Goal: Information Seeking & Learning: Learn about a topic

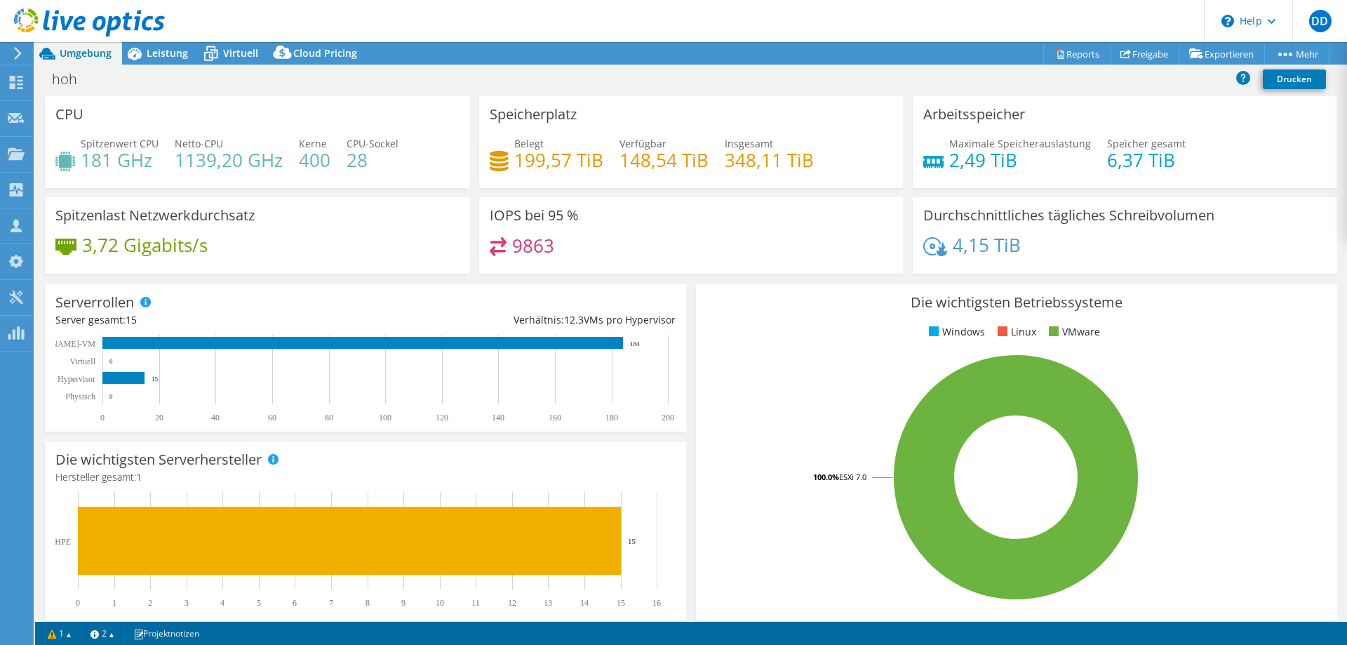
select select "USD"
click at [166, 59] on span "Leistung" at bounding box center [167, 52] width 41 height 13
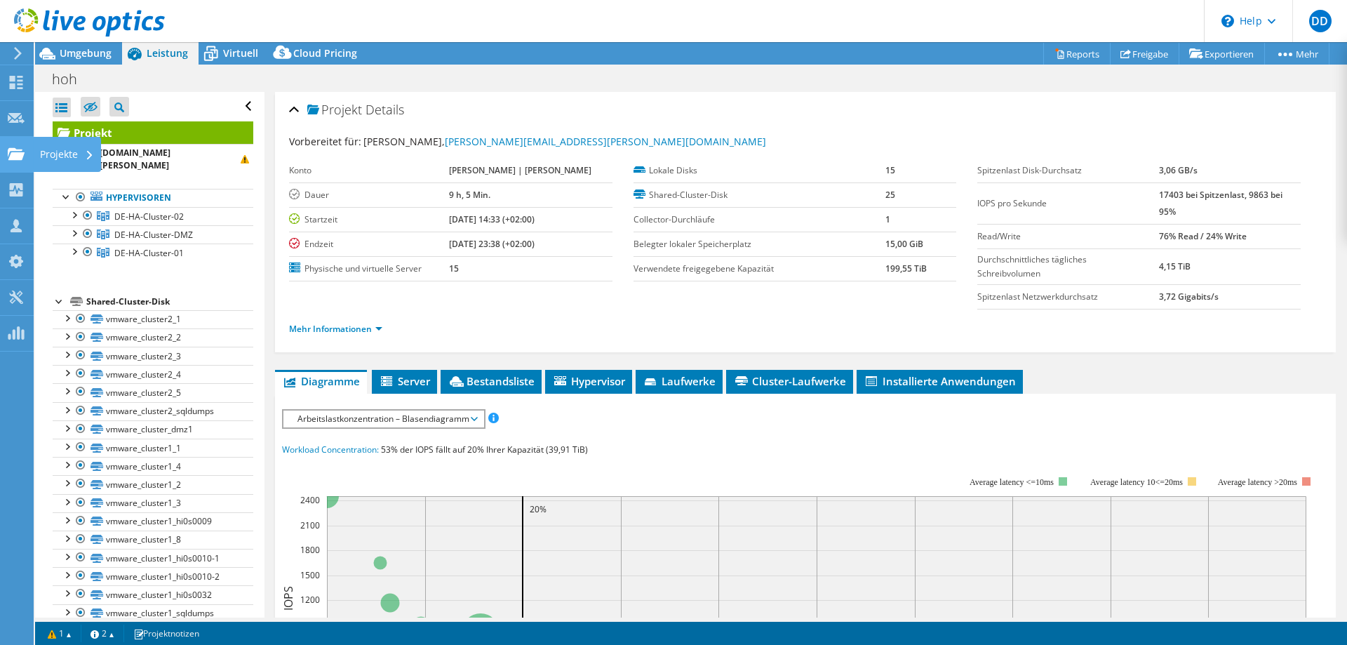
click at [15, 154] on use at bounding box center [16, 153] width 17 height 12
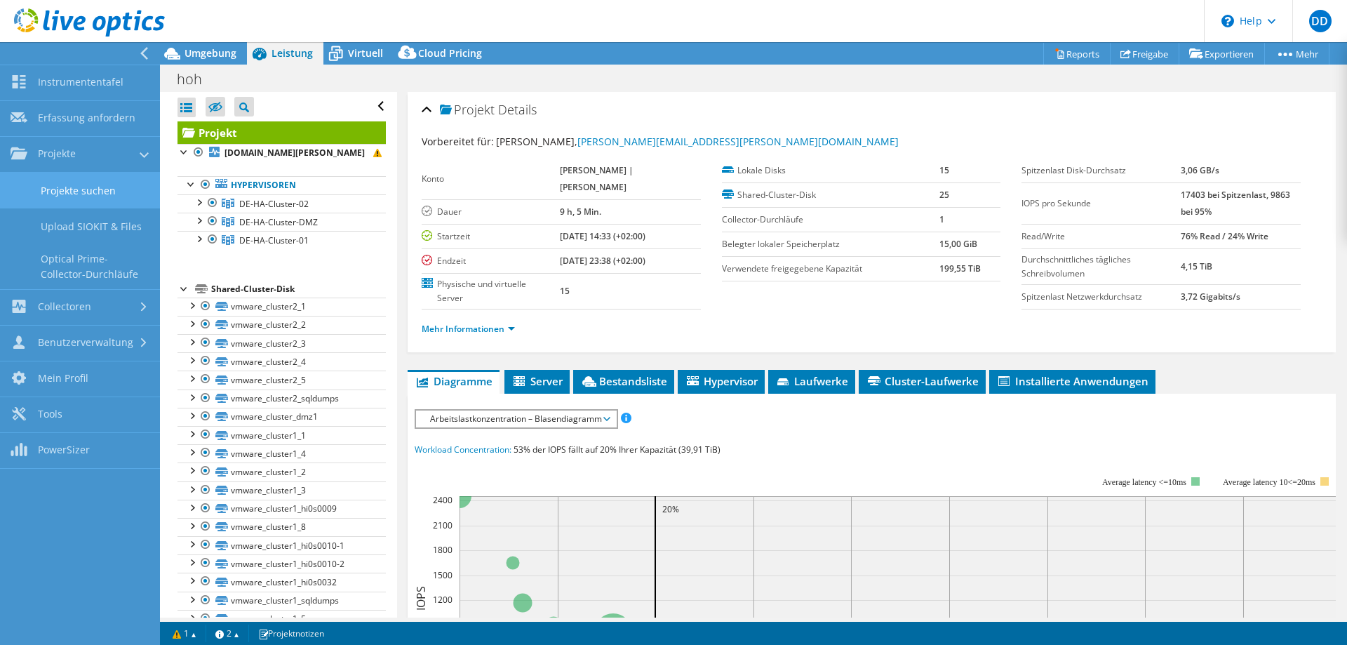
click at [83, 182] on link "Projekte suchen" at bounding box center [80, 191] width 160 height 36
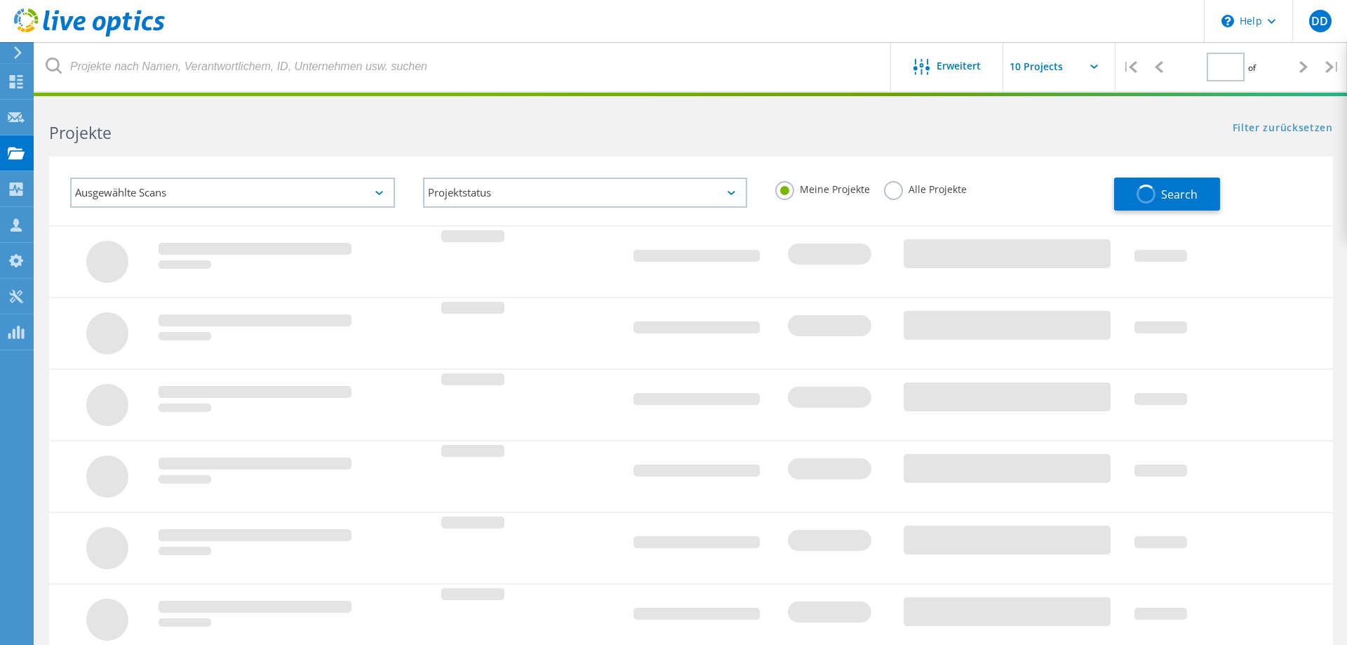
type input "1"
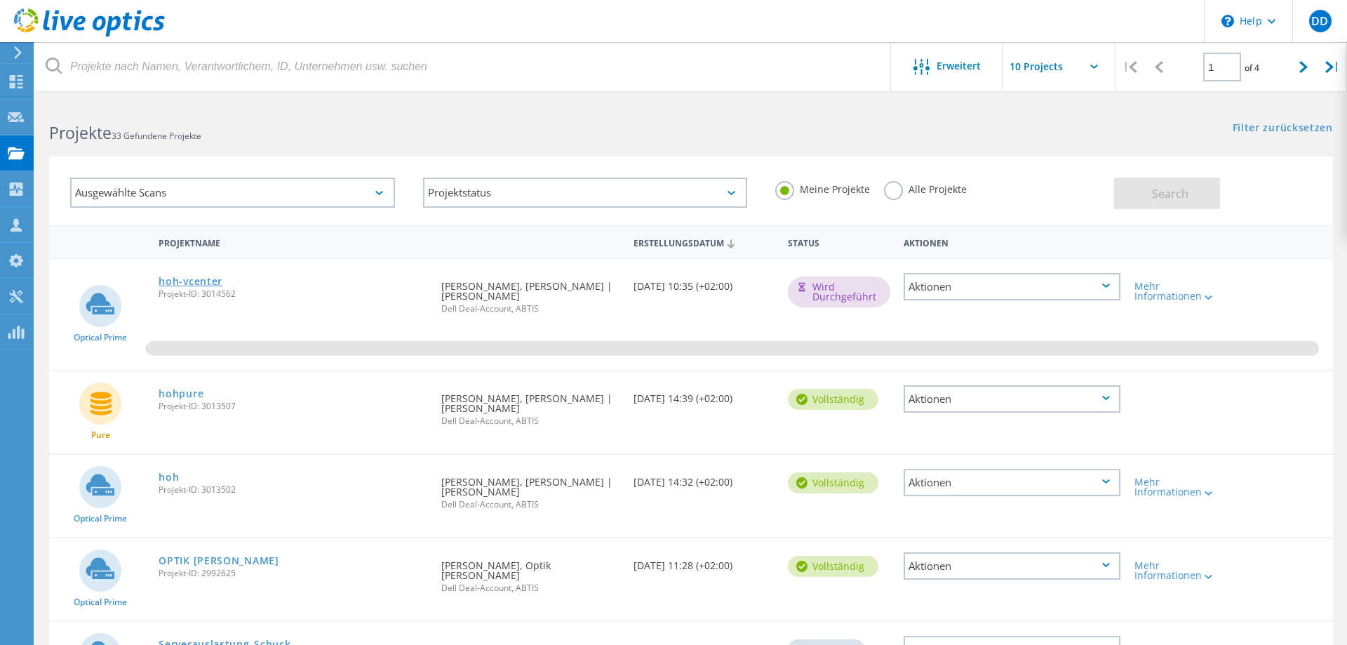
click at [184, 283] on link "hoh-vcenter" at bounding box center [191, 282] width 64 height 10
click at [169, 475] on link "hoh" at bounding box center [169, 477] width 20 height 10
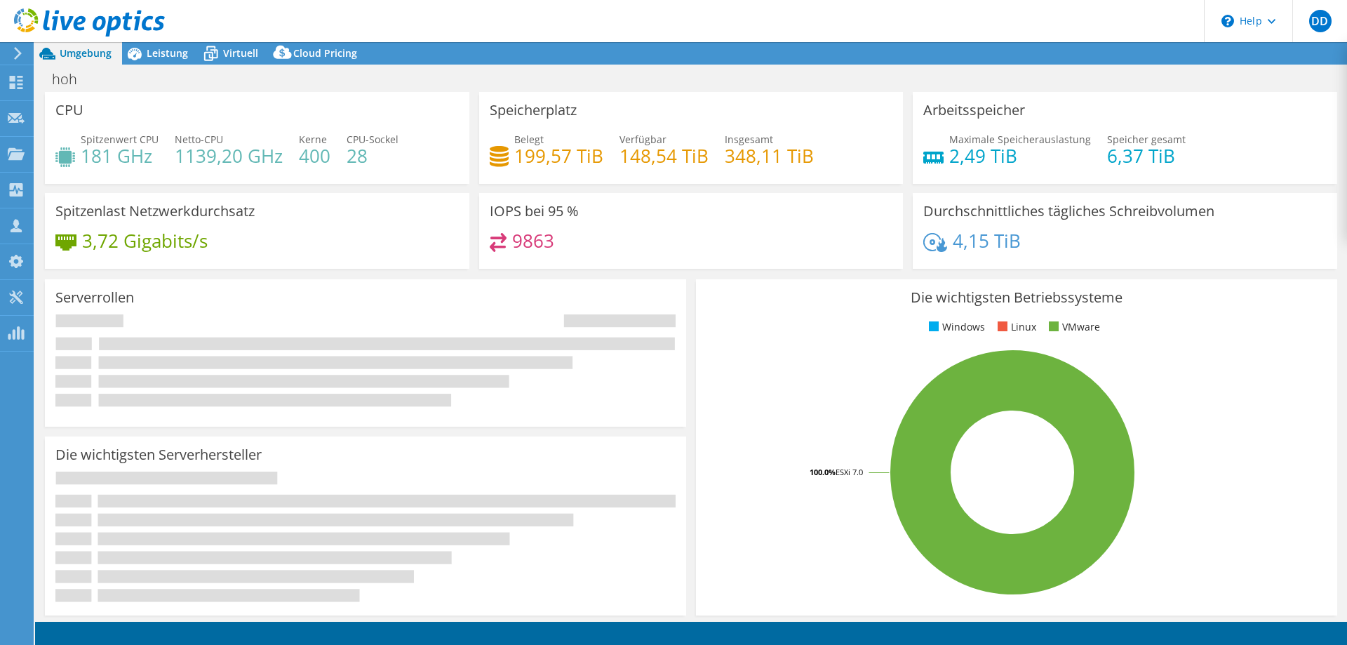
select select "EUFrankfurt"
select select "EUR"
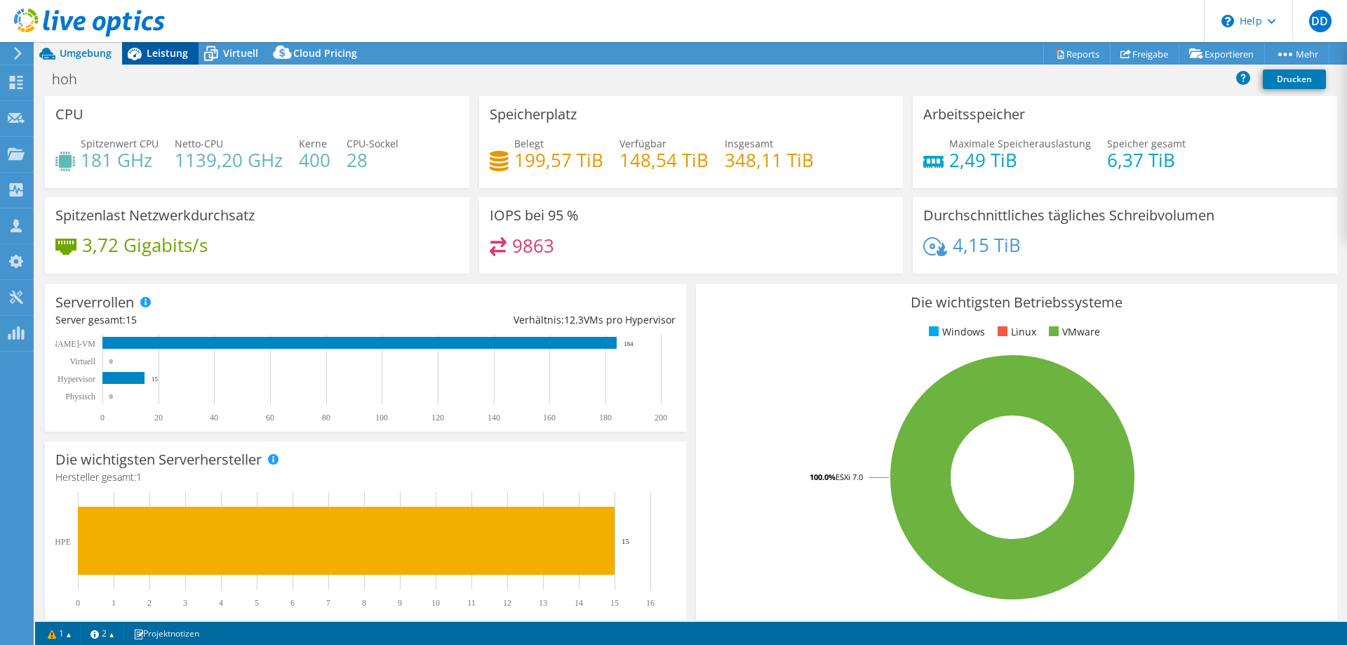
click at [164, 54] on span "Leistung" at bounding box center [167, 52] width 41 height 13
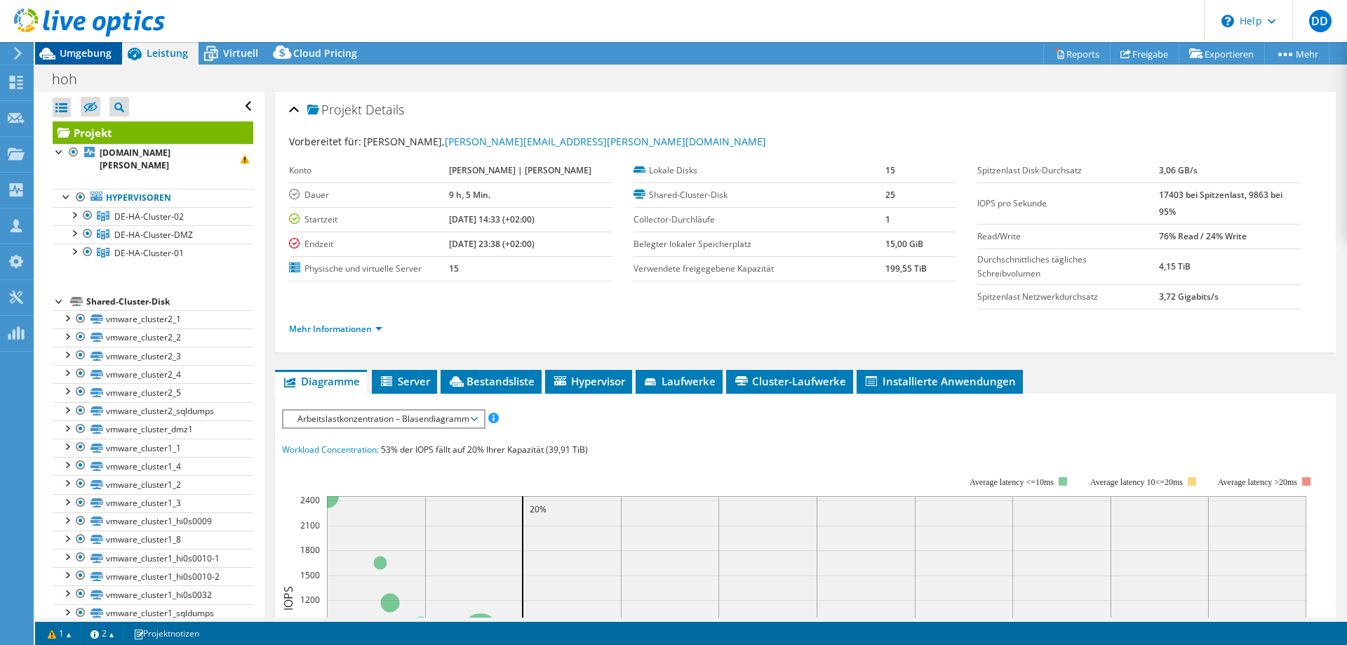
click at [93, 52] on span "Umgebung" at bounding box center [86, 52] width 52 height 13
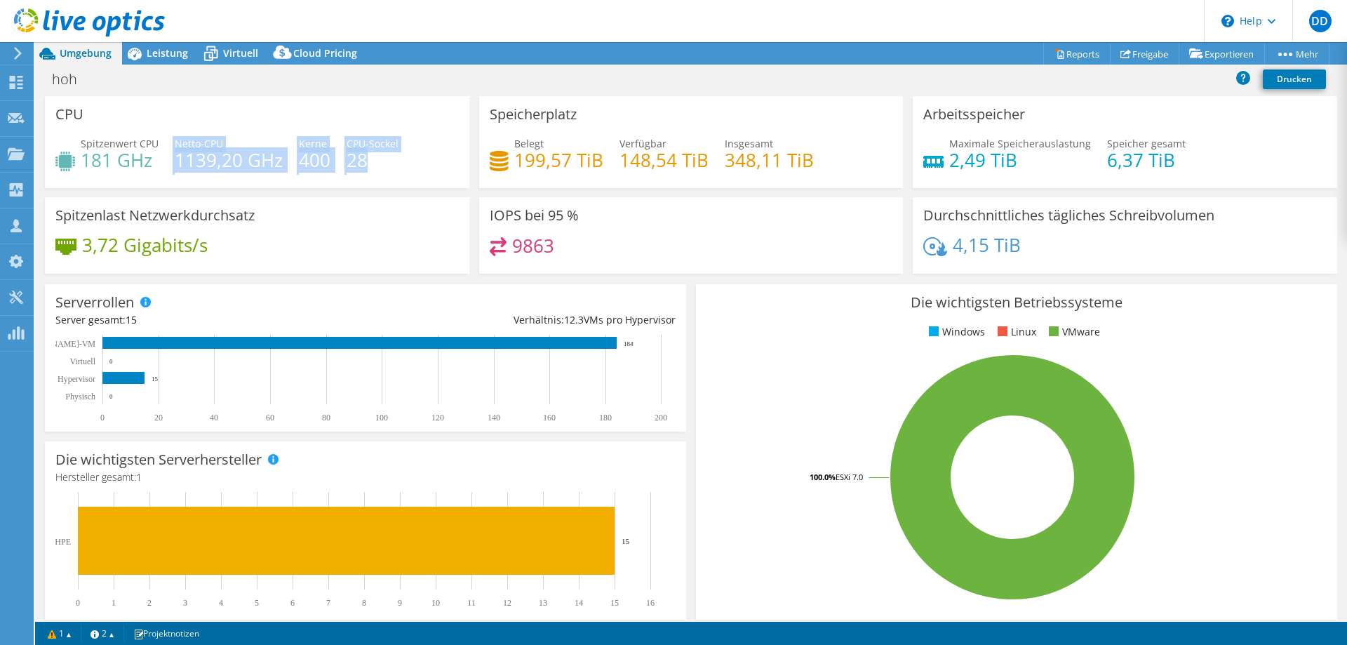
drag, startPoint x: 221, startPoint y: 165, endPoint x: 411, endPoint y: 168, distance: 189.5
click at [401, 168] on div "Spitzenwert CPU 181 GHz Netto-CPU 1139,20 GHz Kerne 400 CPU-Sockel 28" at bounding box center [257, 159] width 404 height 46
click at [411, 168] on div "Spitzenwert CPU 181 GHz Netto-CPU 1139,20 GHz Kerne 400 CPU-Sockel 28" at bounding box center [257, 159] width 404 height 46
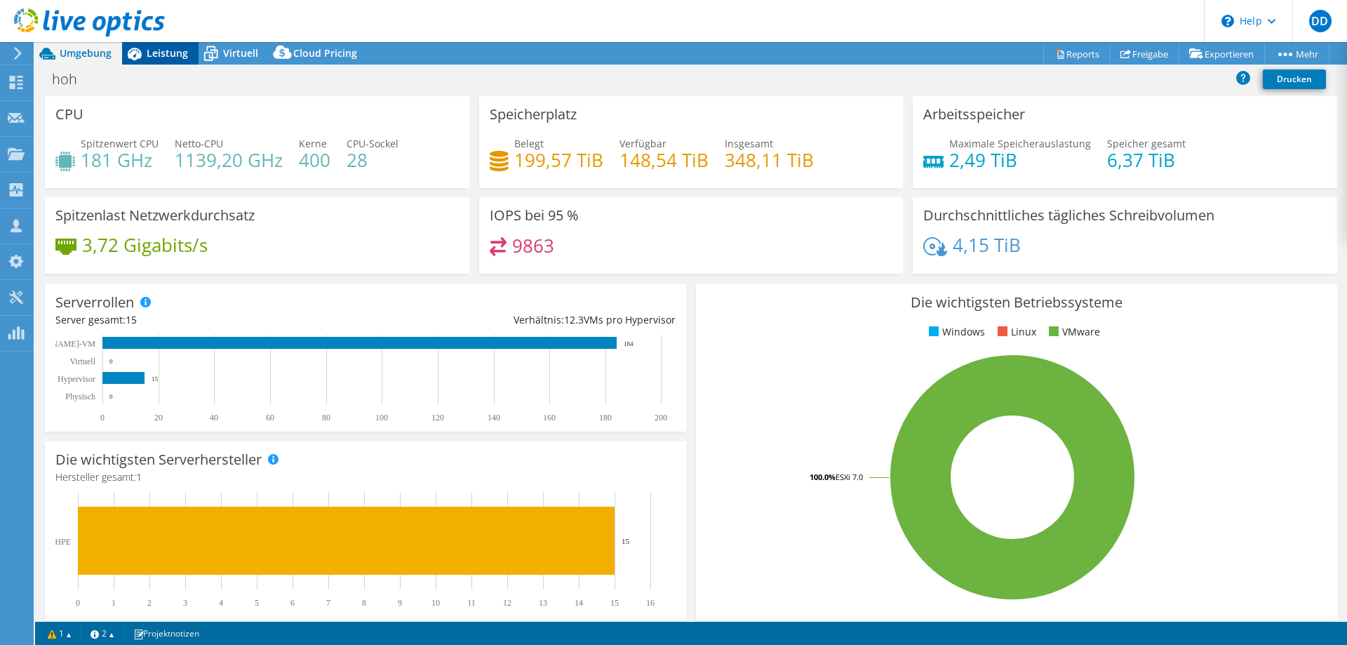
click at [166, 54] on span "Leistung" at bounding box center [167, 52] width 41 height 13
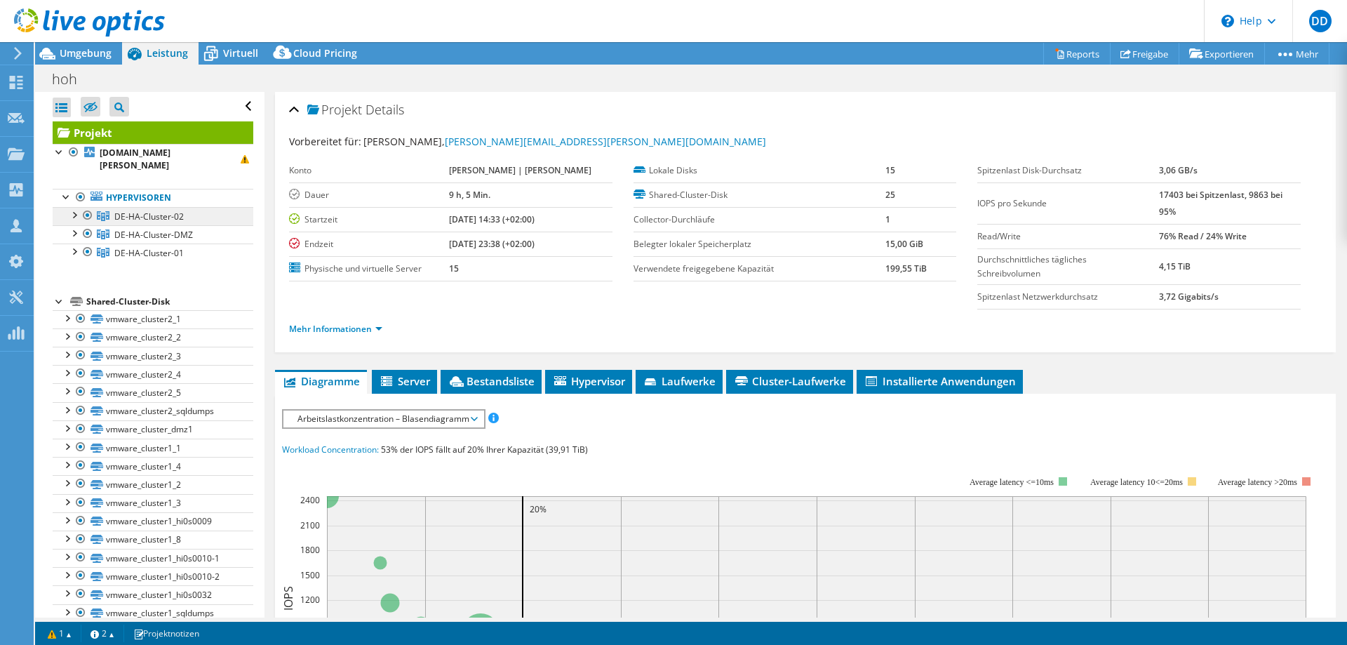
click at [169, 211] on span "DE-HA-Cluster-02" at bounding box center [148, 217] width 69 height 12
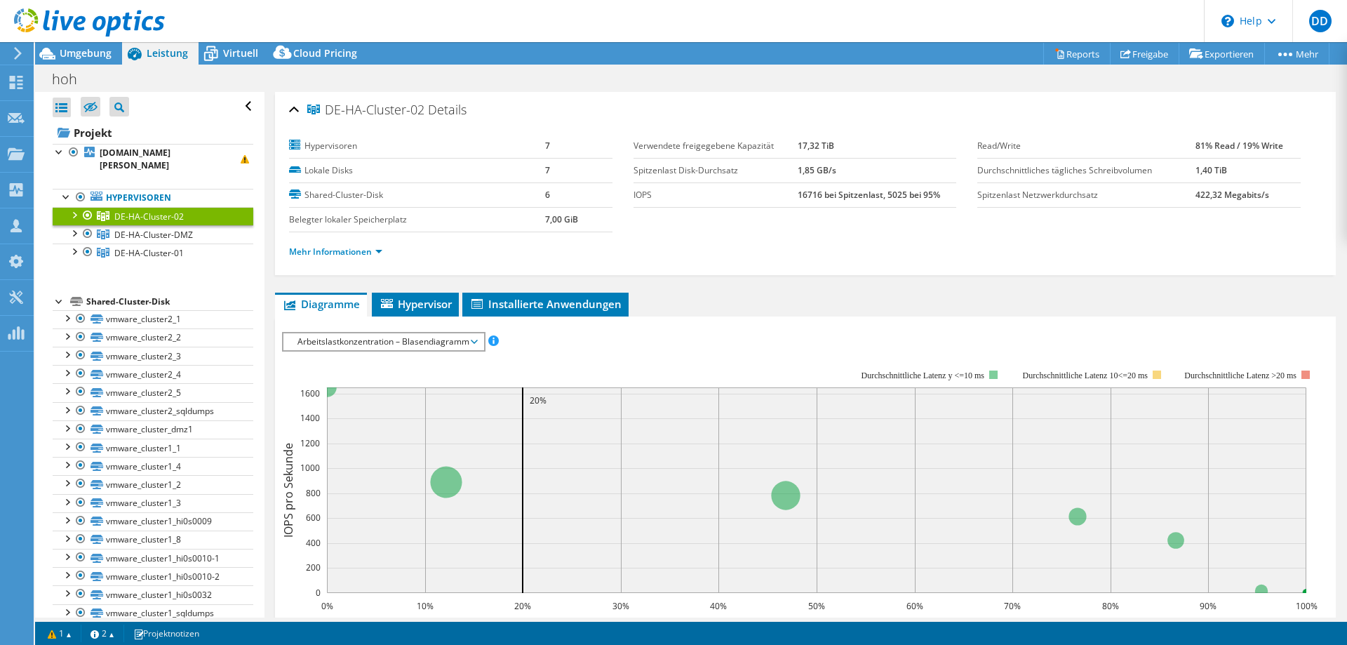
click at [74, 207] on div at bounding box center [74, 214] width 14 height 14
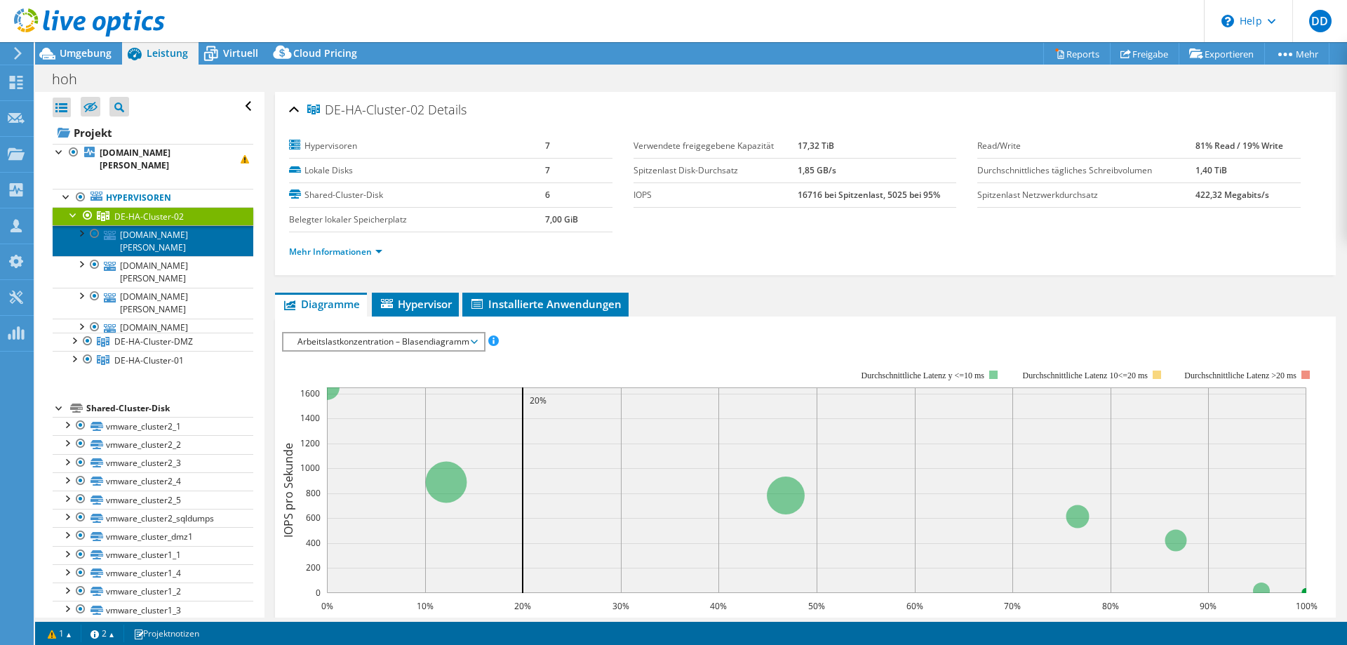
click at [152, 225] on link "[DOMAIN_NAME][PERSON_NAME]" at bounding box center [153, 240] width 201 height 31
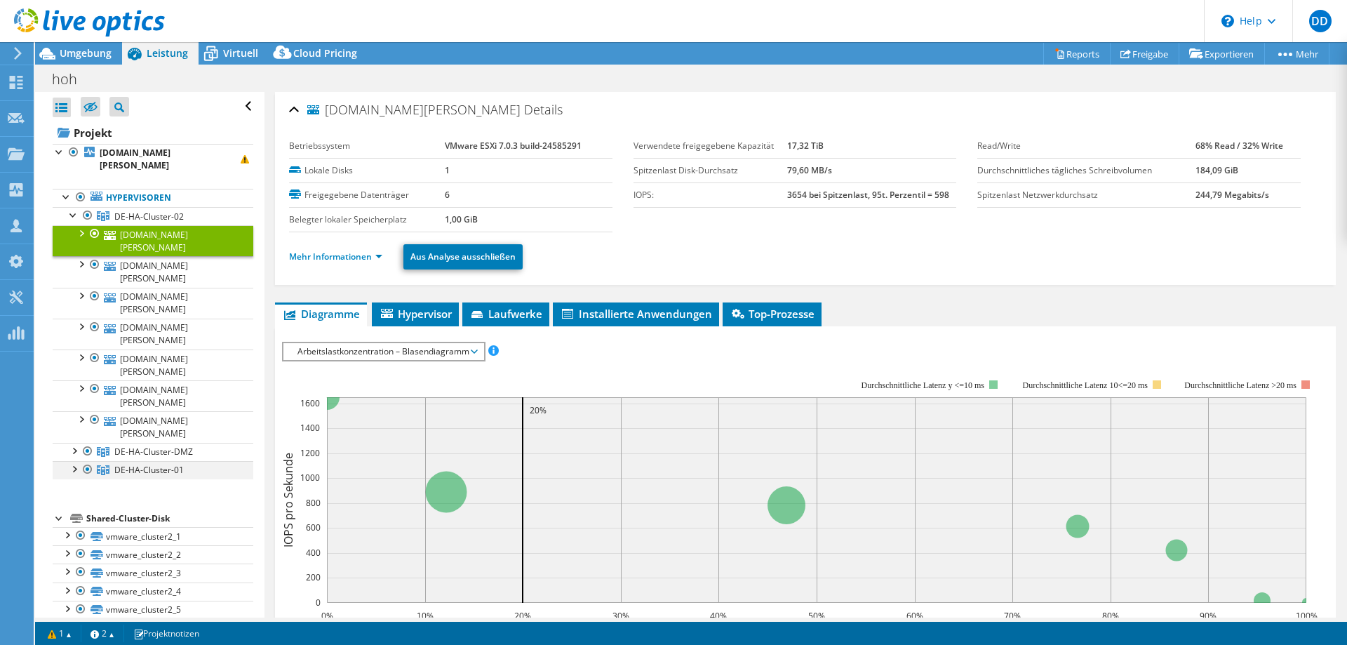
click at [74, 461] on div at bounding box center [74, 468] width 14 height 14
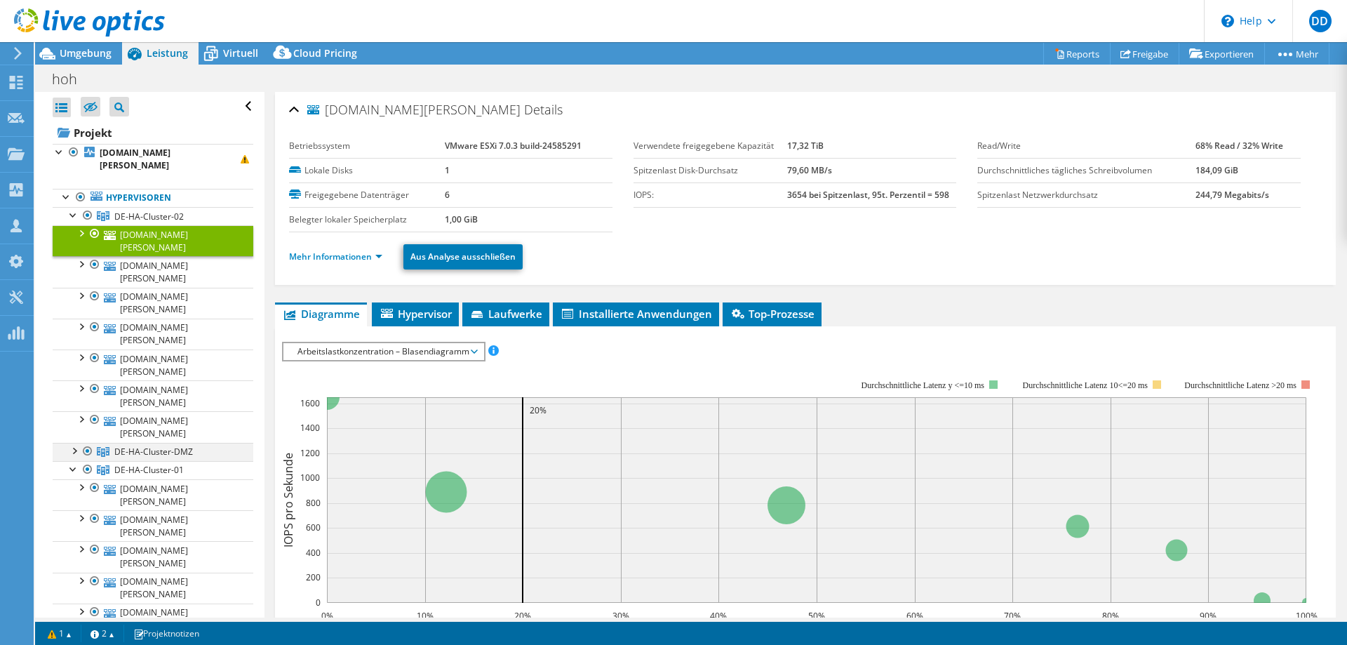
click at [74, 443] on div at bounding box center [74, 450] width 14 height 14
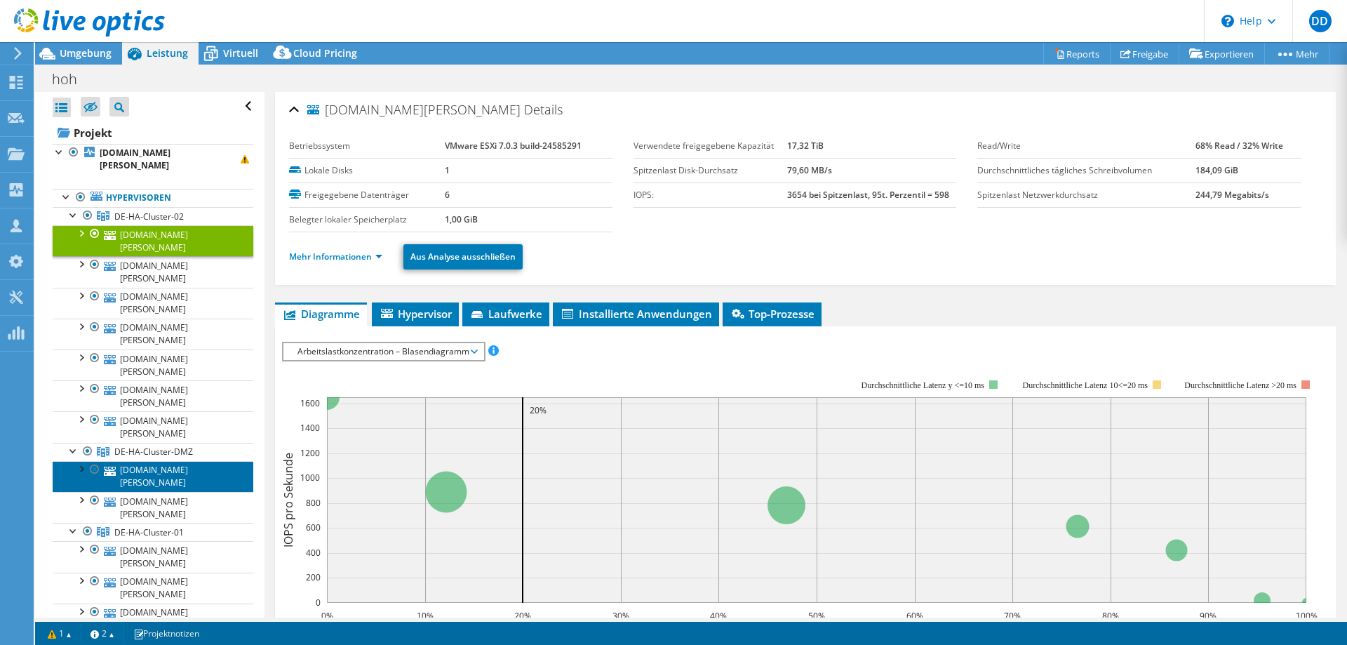
click at [182, 461] on link "[DOMAIN_NAME][PERSON_NAME]" at bounding box center [153, 476] width 201 height 31
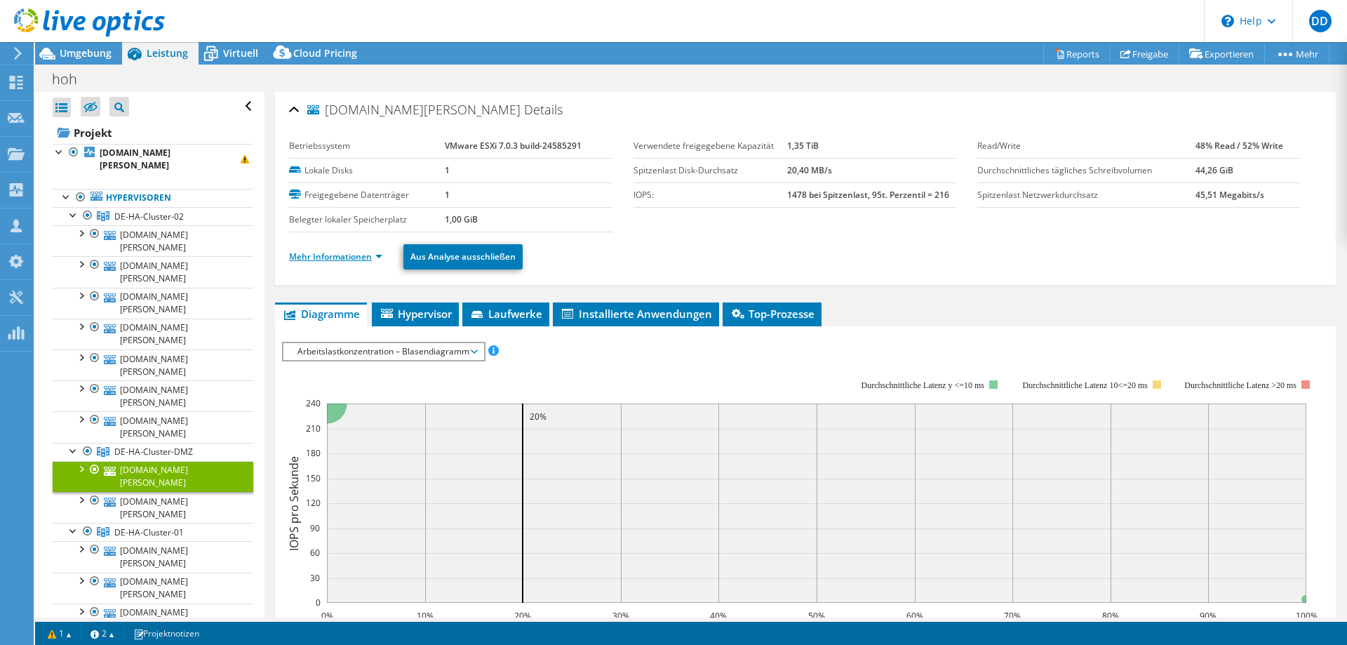
click at [349, 253] on link "Mehr Informationen" at bounding box center [335, 257] width 93 height 12
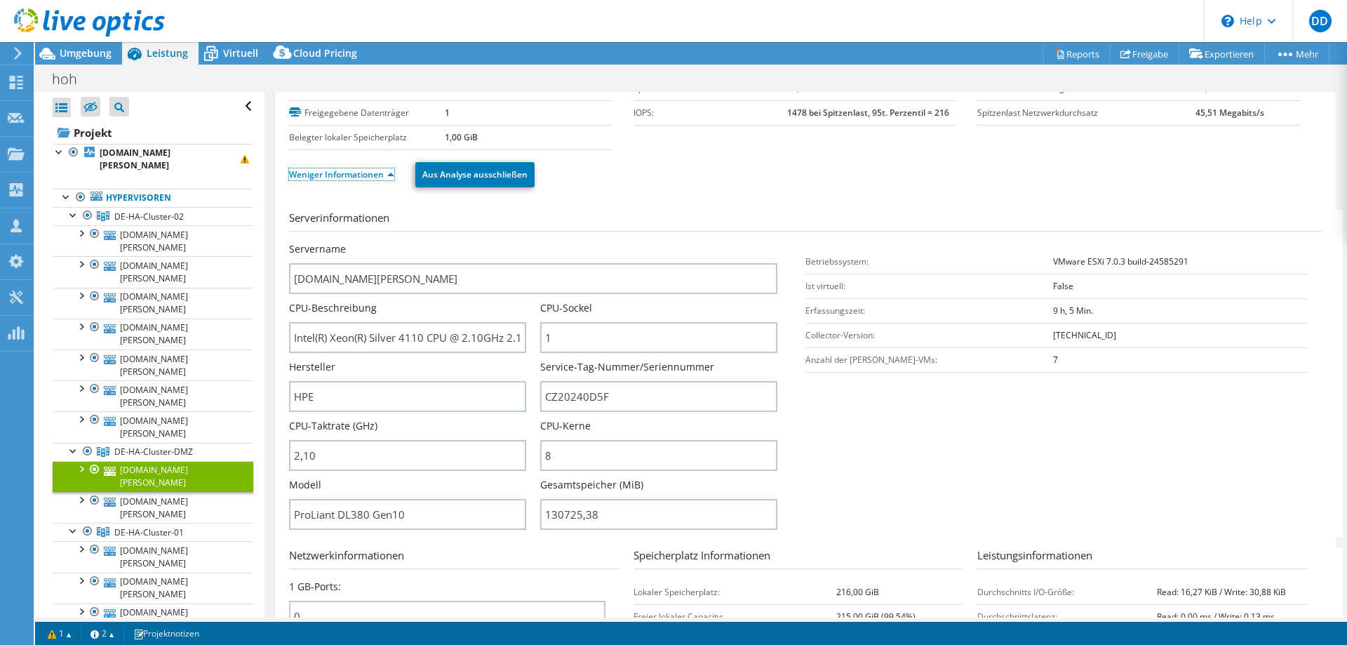
scroll to position [143, 0]
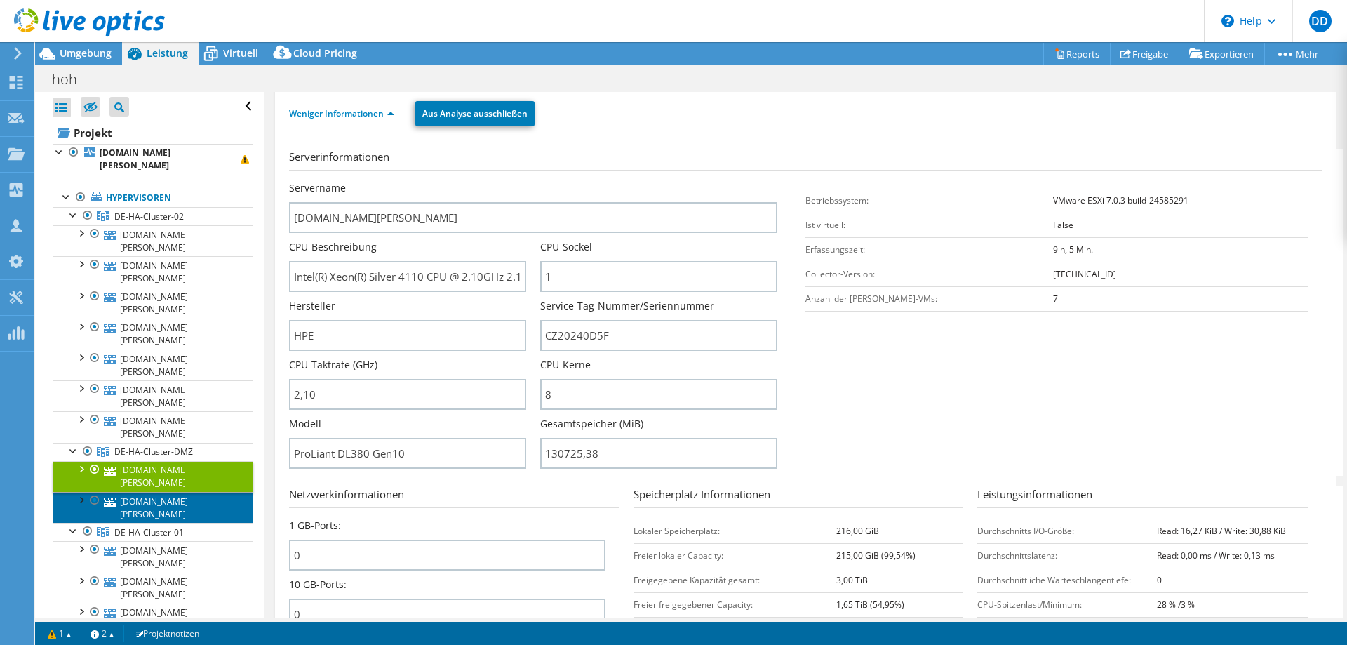
click at [194, 492] on link "[DOMAIN_NAME][PERSON_NAME]" at bounding box center [153, 507] width 201 height 31
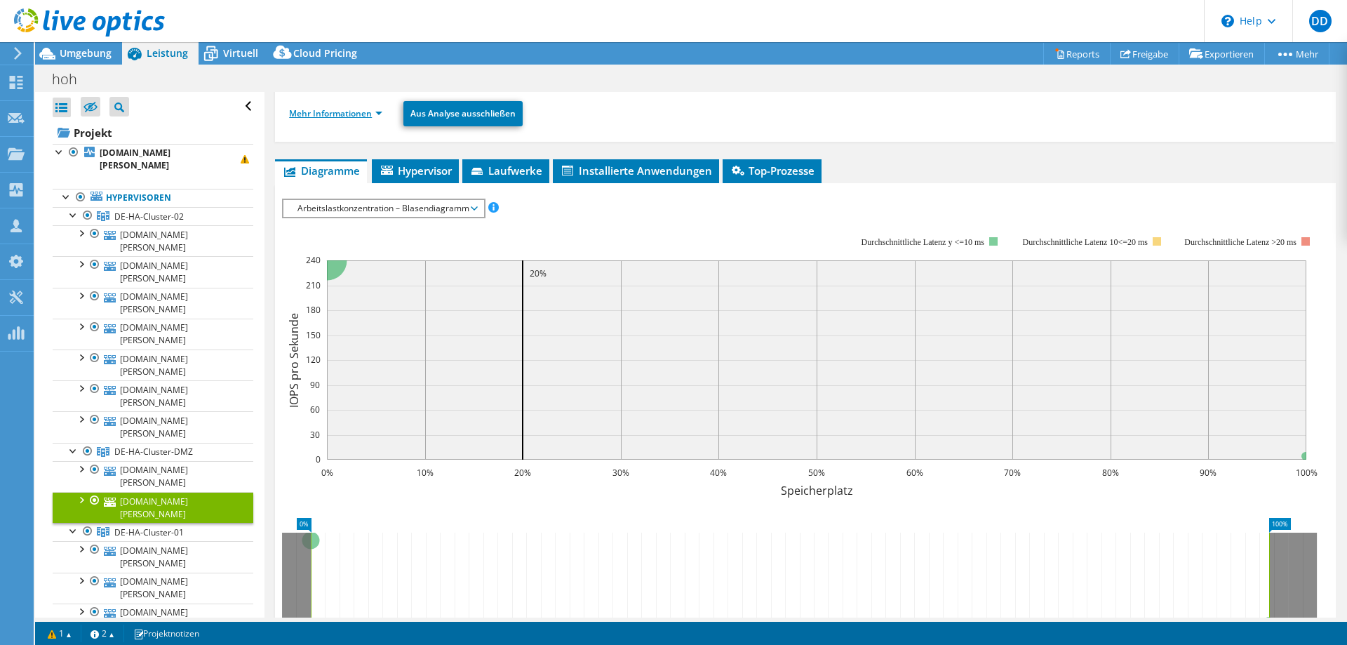
click at [370, 117] on link "Mehr Informationen" at bounding box center [335, 113] width 93 height 12
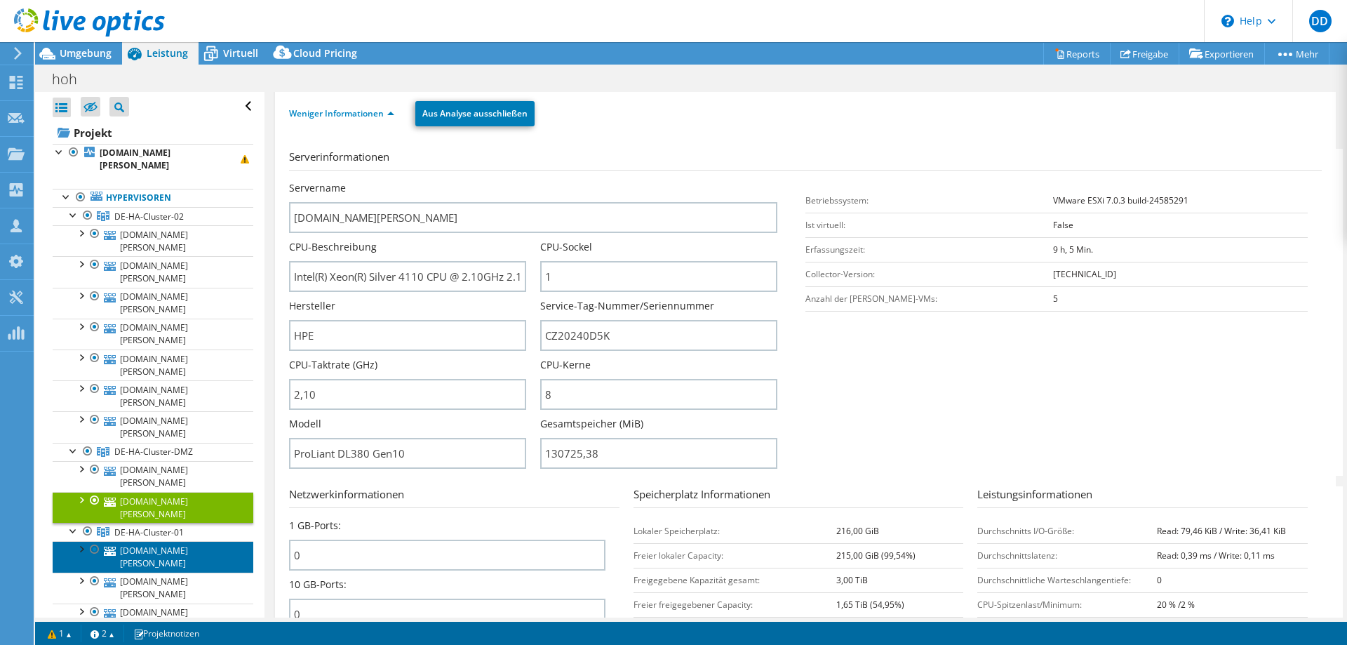
click at [184, 541] on link "[DOMAIN_NAME][PERSON_NAME]" at bounding box center [153, 556] width 201 height 31
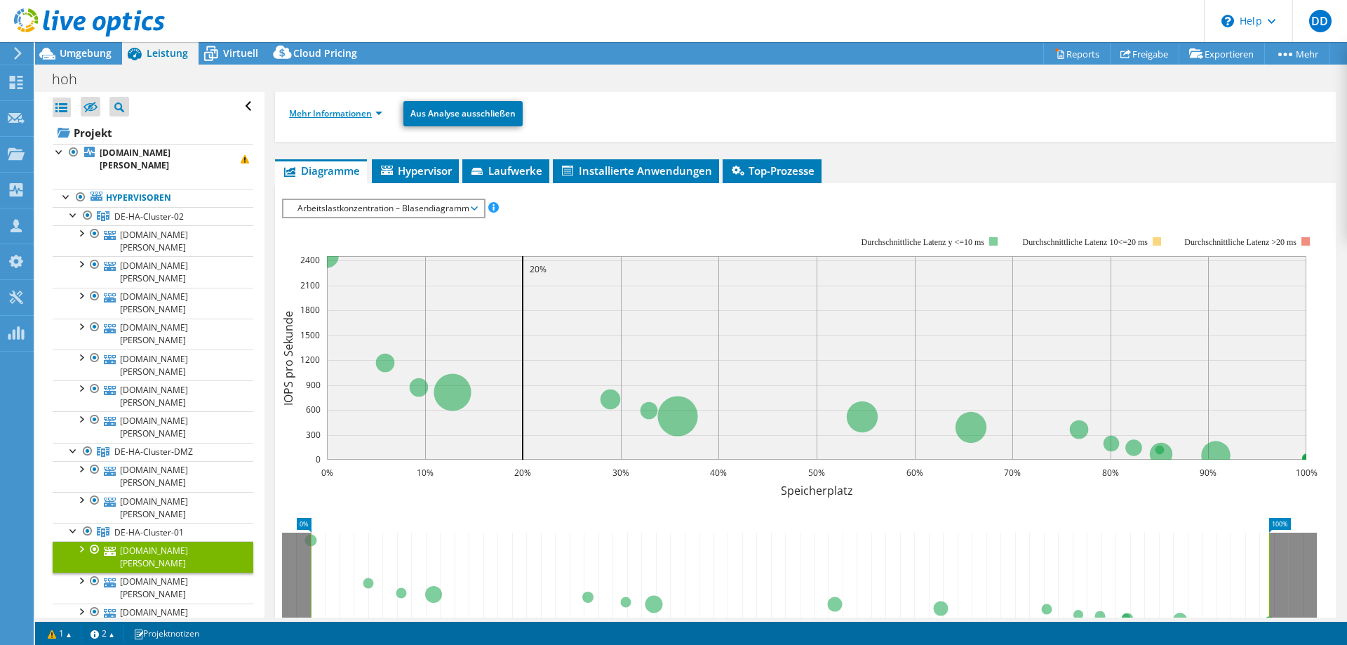
click at [355, 116] on link "Mehr Informationen" at bounding box center [335, 113] width 93 height 12
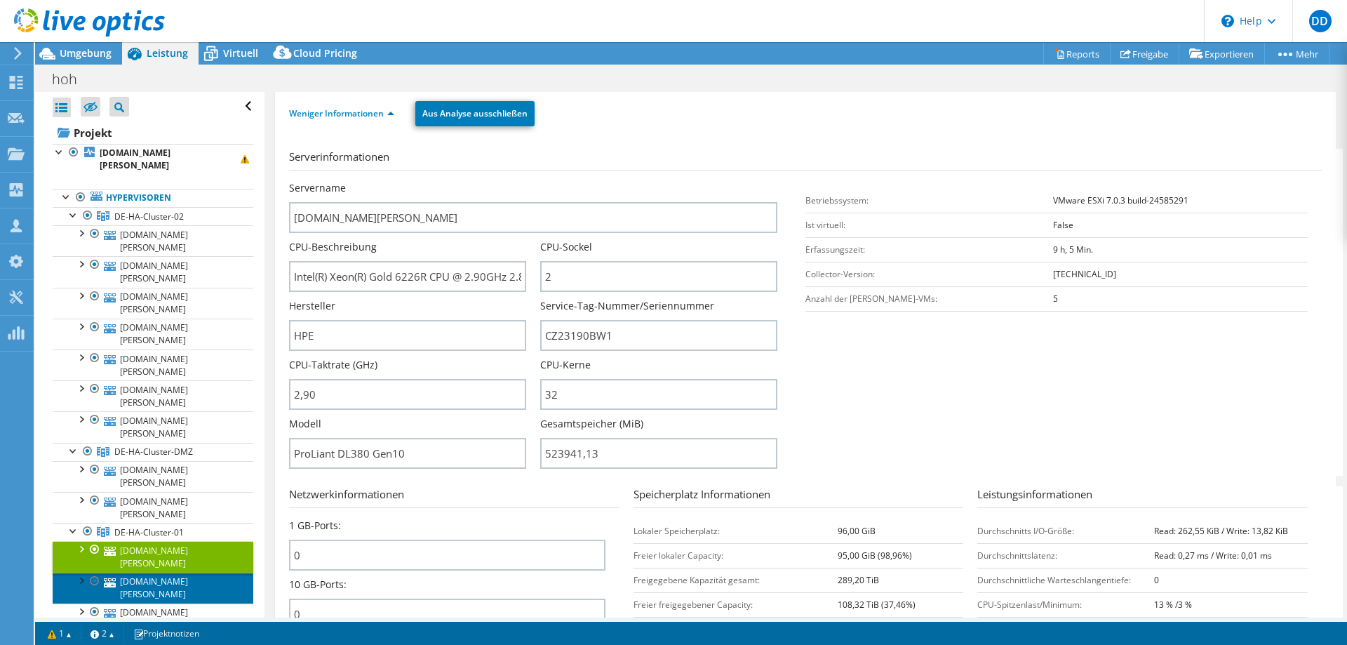
click at [202, 573] on link "[DOMAIN_NAME][PERSON_NAME]" at bounding box center [153, 588] width 201 height 31
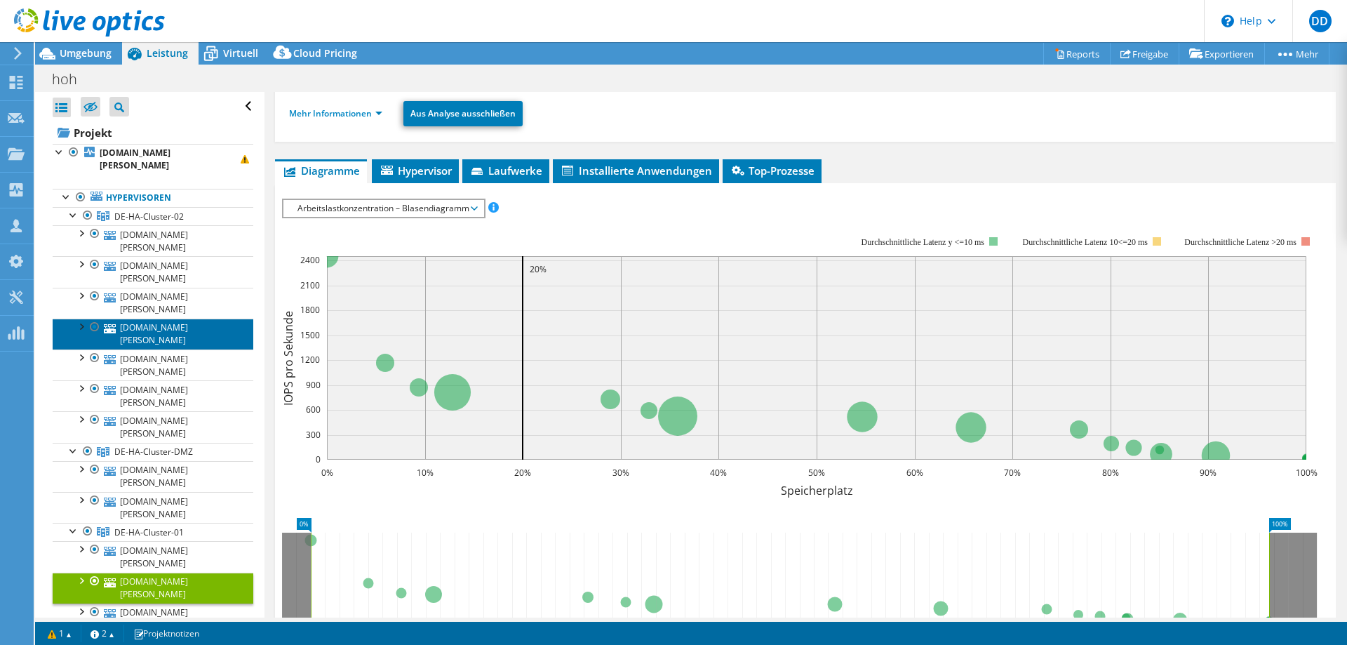
click at [138, 319] on link "[DOMAIN_NAME][PERSON_NAME]" at bounding box center [153, 334] width 201 height 31
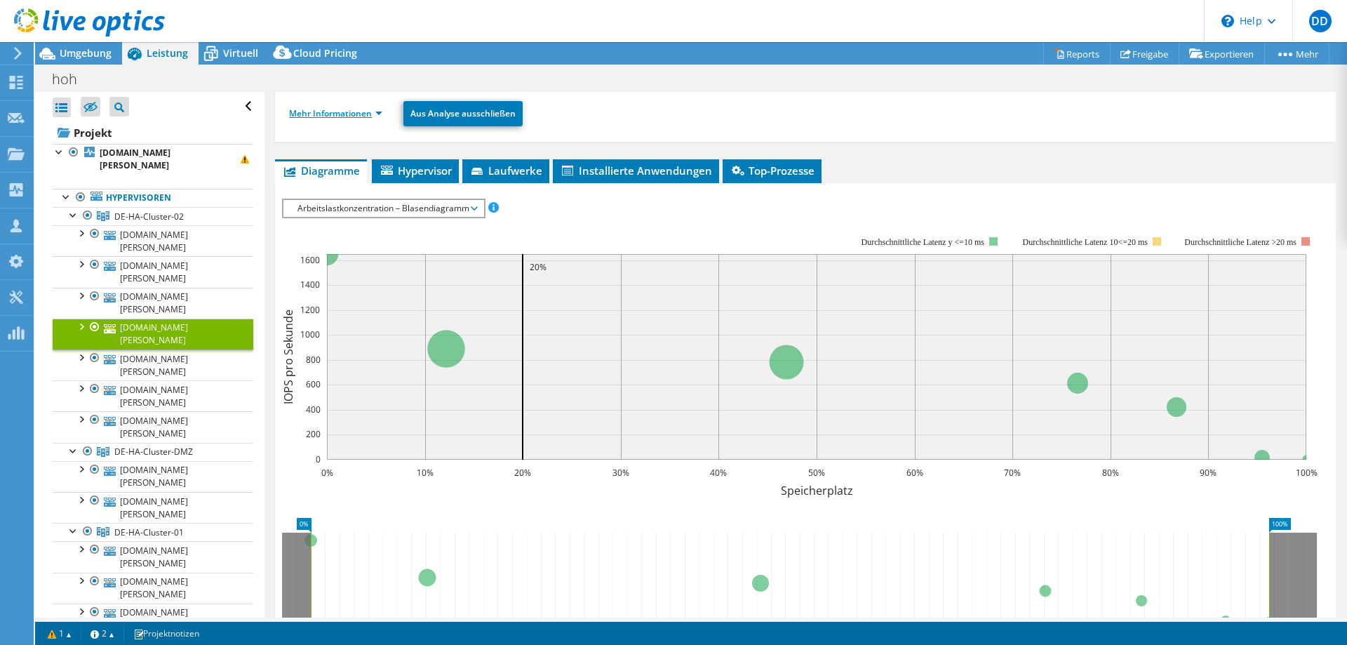
click at [331, 112] on link "Mehr Informationen" at bounding box center [335, 113] width 93 height 12
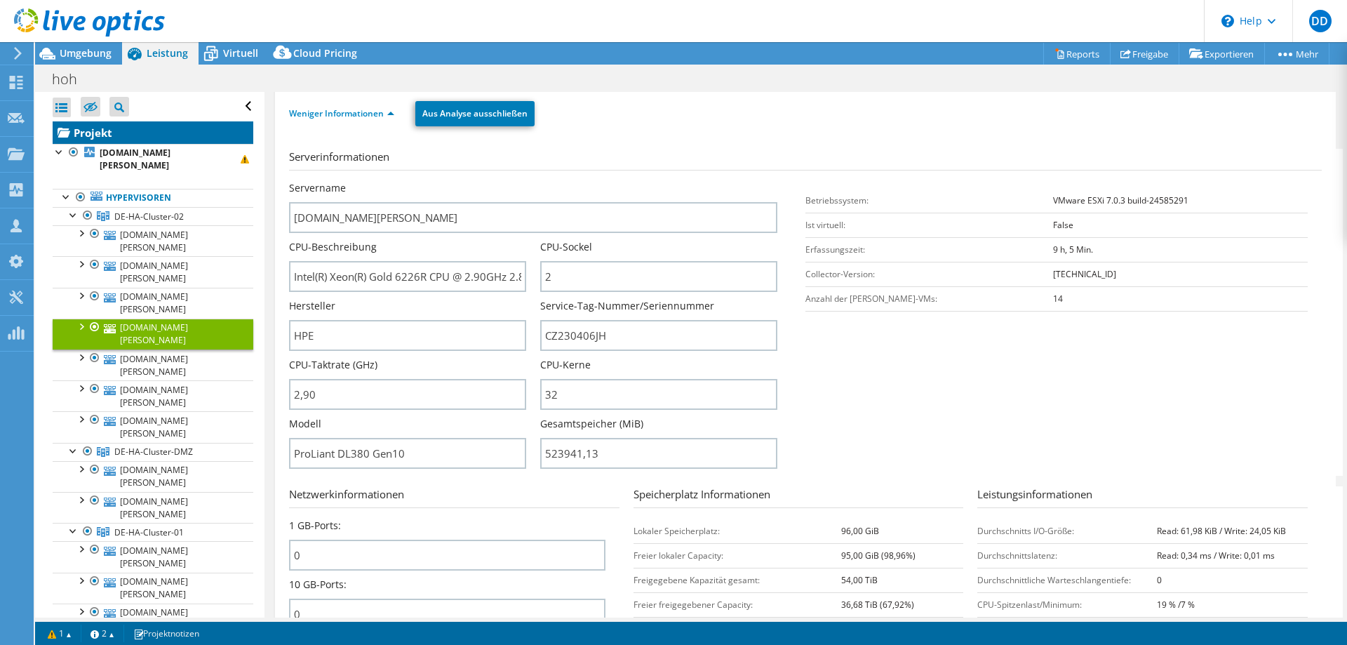
click at [139, 135] on link "Projekt" at bounding box center [153, 132] width 201 height 22
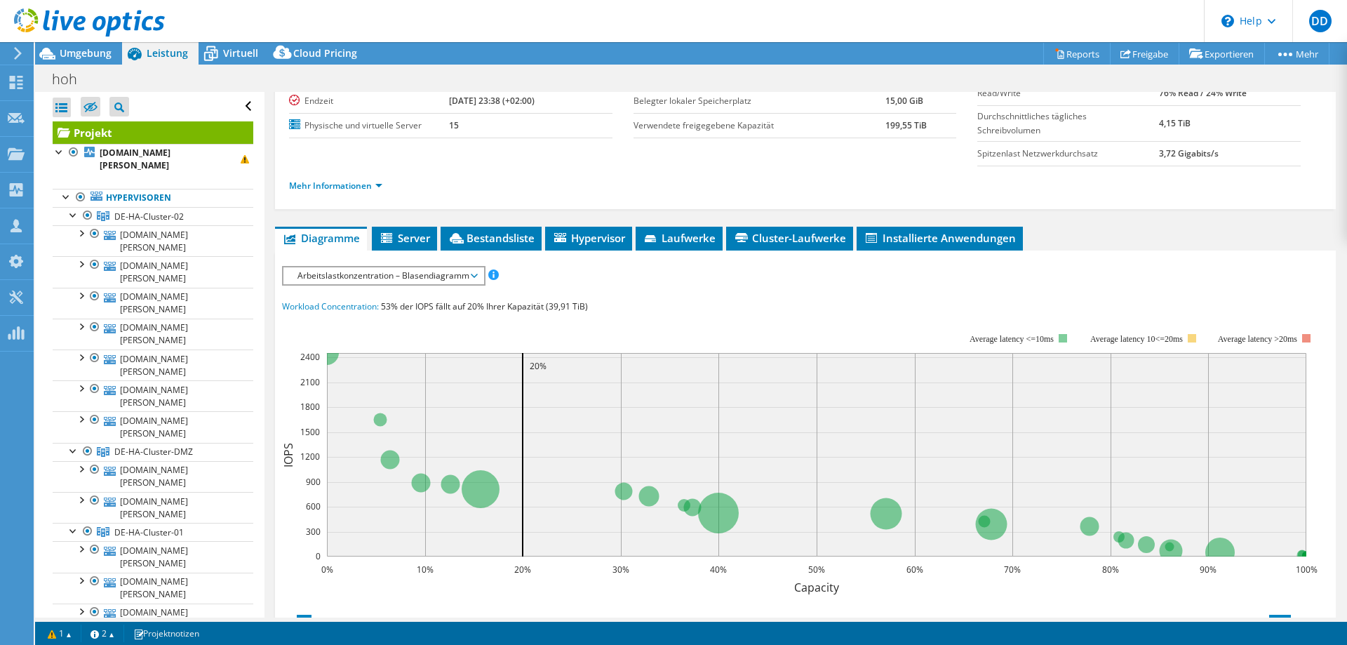
click at [399, 282] on span "Arbeitslastkonzentration – Blasendiagramm" at bounding box center [384, 275] width 186 height 17
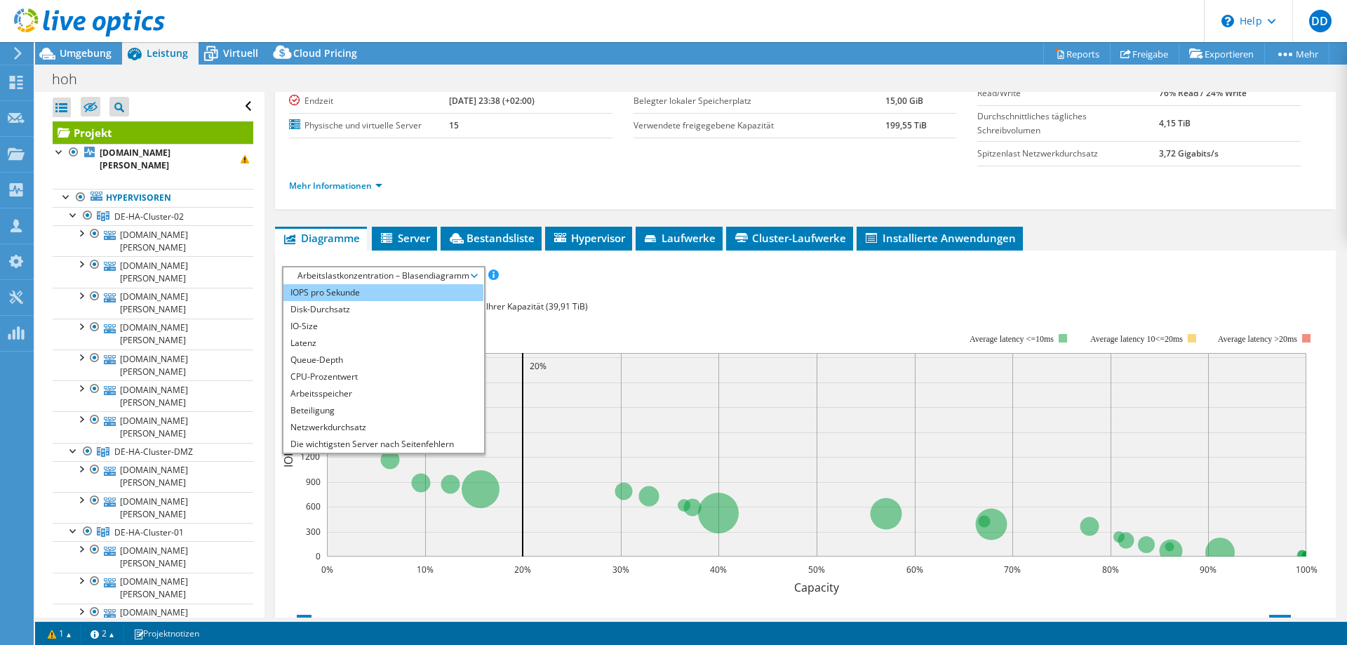
click at [377, 295] on li "IOPS pro Sekunde" at bounding box center [384, 292] width 200 height 17
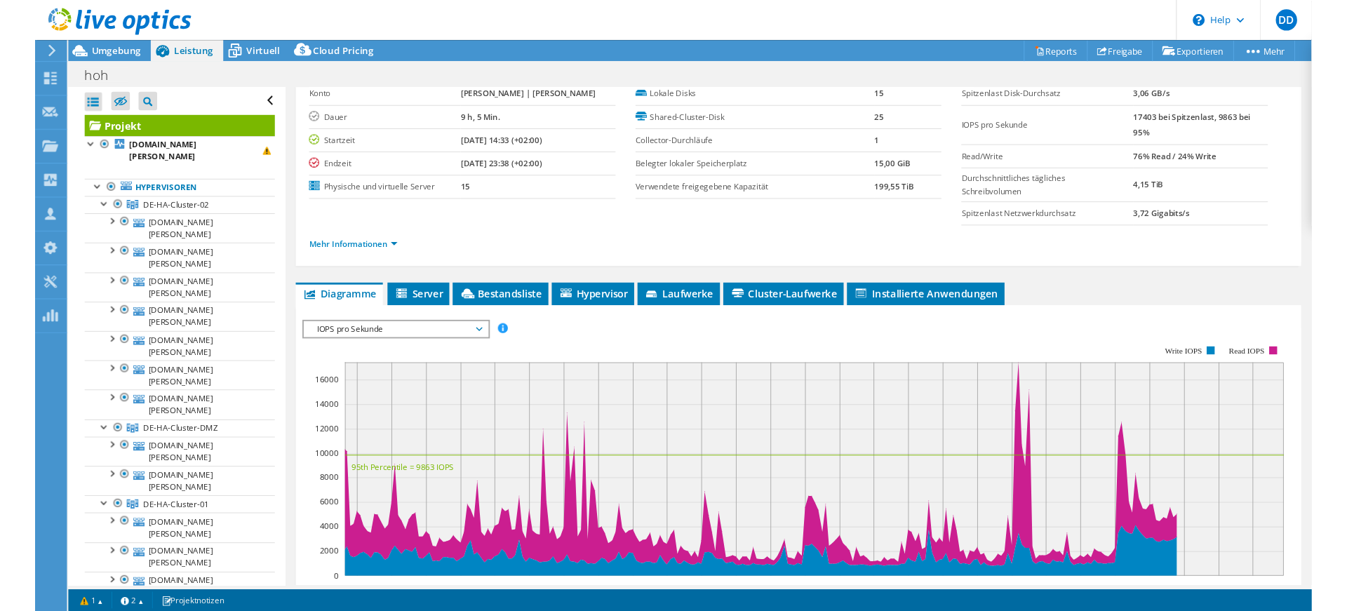
scroll to position [0, 0]
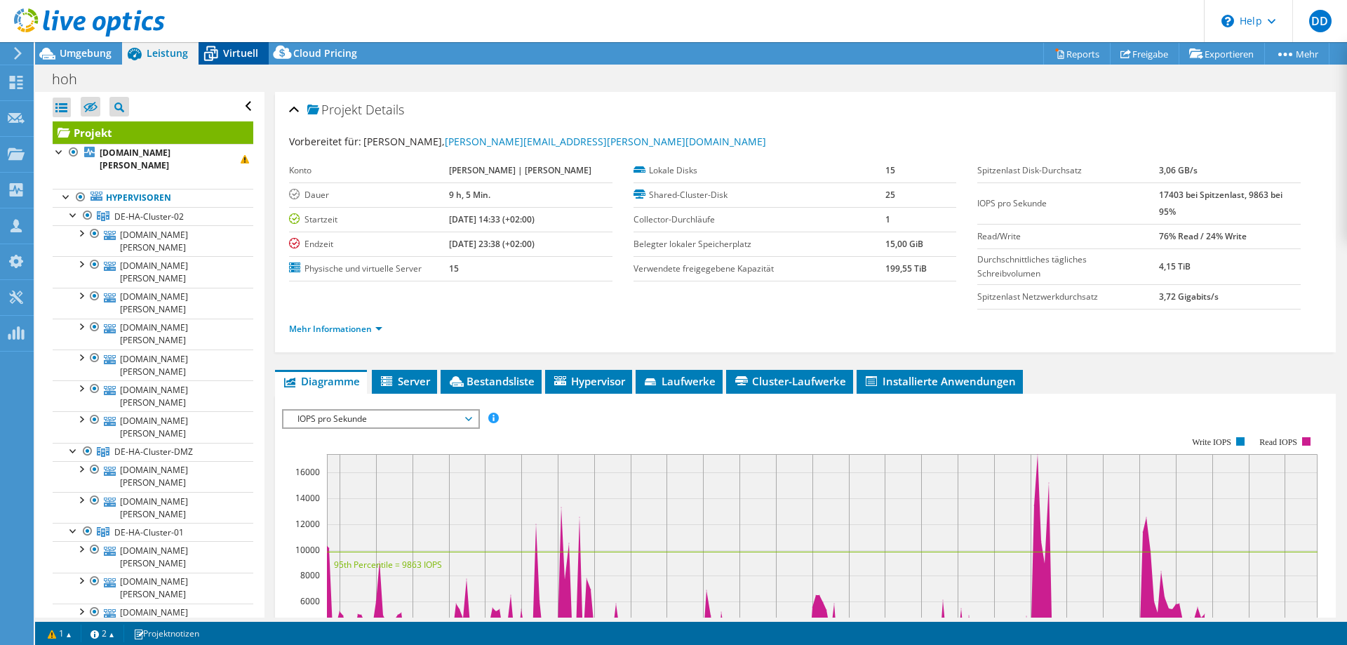
click at [244, 55] on span "Virtuell" at bounding box center [240, 52] width 35 height 13
